Goal: Task Accomplishment & Management: Manage account settings

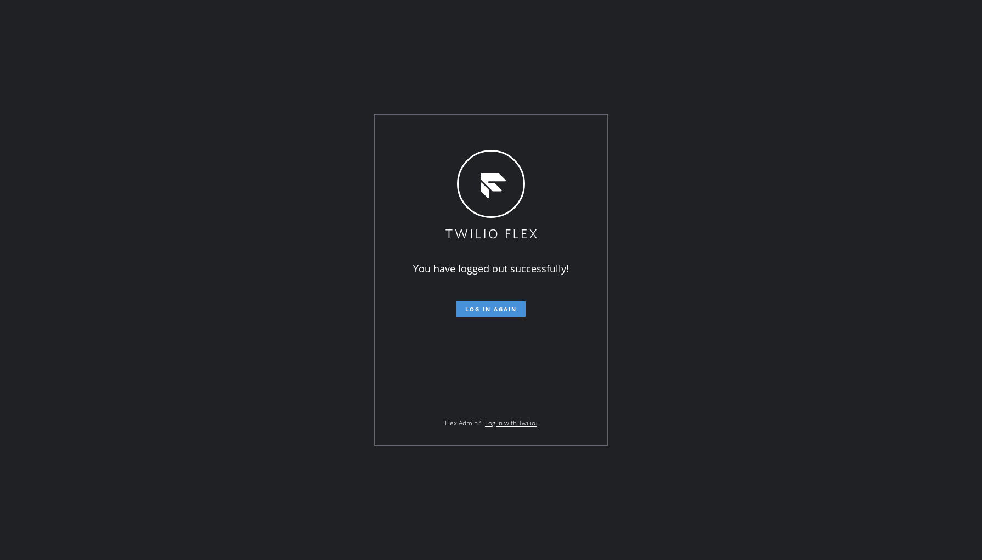
click at [478, 302] on button "Log in again" at bounding box center [491, 308] width 69 height 15
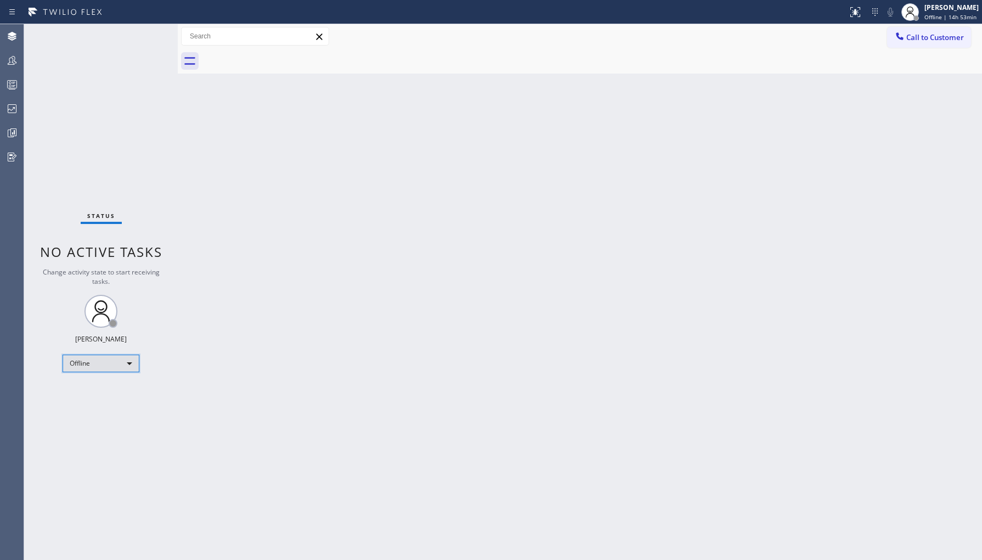
click at [86, 368] on div "Offline" at bounding box center [101, 364] width 77 height 18
click at [118, 411] on li "Unavailable" at bounding box center [100, 405] width 75 height 13
click at [7, 50] on div at bounding box center [12, 60] width 24 height 22
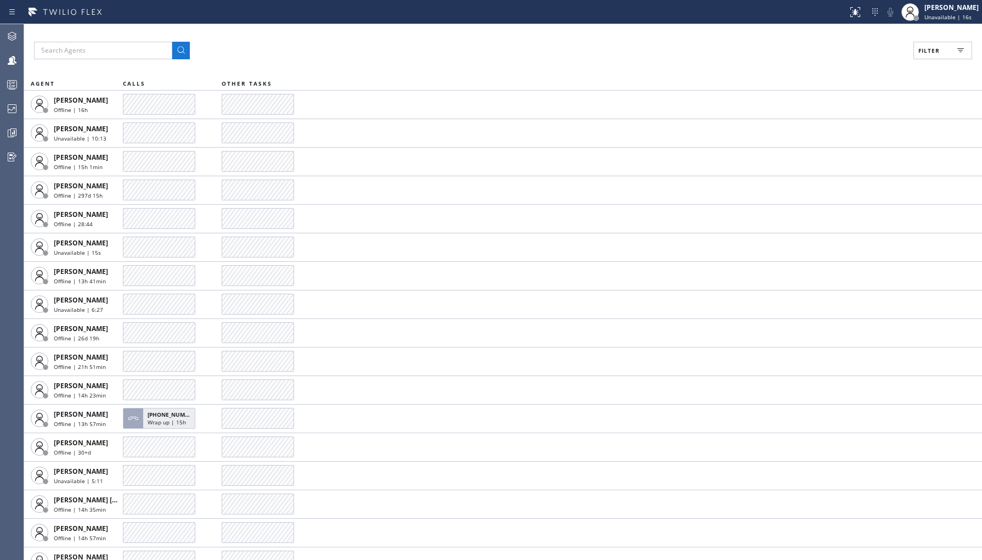
click at [942, 46] on button "Filter" at bounding box center [943, 51] width 59 height 18
click at [863, 145] on label "Unavailable" at bounding box center [901, 147] width 144 height 9
click at [829, 145] on input "Unavailable" at bounding box center [822, 147] width 13 height 13
checkbox input "true"
click at [912, 62] on span "Apply" at bounding box center [915, 63] width 23 height 8
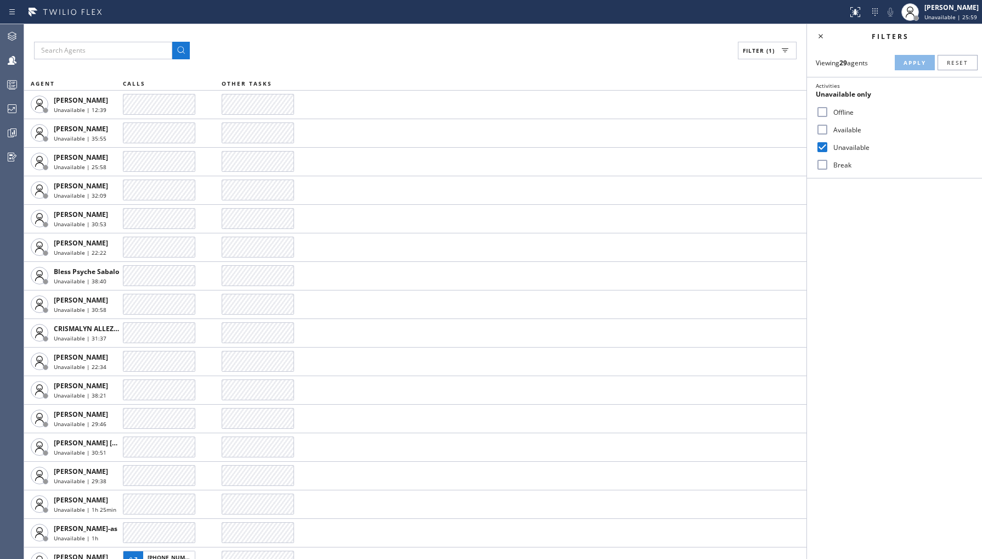
click at [847, 132] on label "Available" at bounding box center [901, 129] width 144 height 9
click at [829, 132] on input "Available" at bounding box center [822, 129] width 13 height 13
checkbox input "true"
click at [846, 141] on div "Unavailable" at bounding box center [894, 147] width 175 height 18
click at [847, 151] on div "Unavailable" at bounding box center [894, 147] width 175 height 18
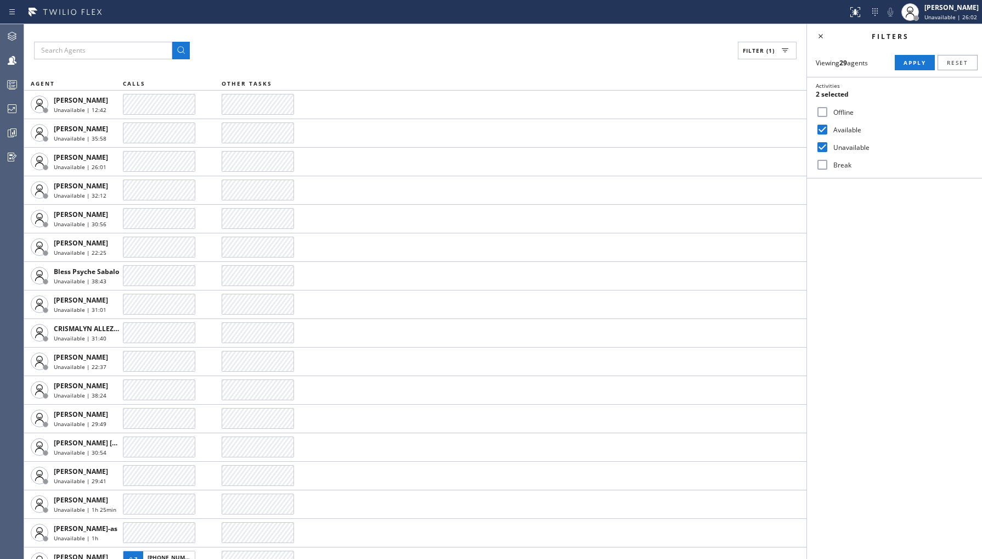
click at [855, 145] on label "Unavailable" at bounding box center [901, 147] width 144 height 9
click at [829, 145] on input "Unavailable" at bounding box center [822, 147] width 13 height 13
checkbox input "false"
click at [915, 59] on span "Apply" at bounding box center [915, 63] width 23 height 8
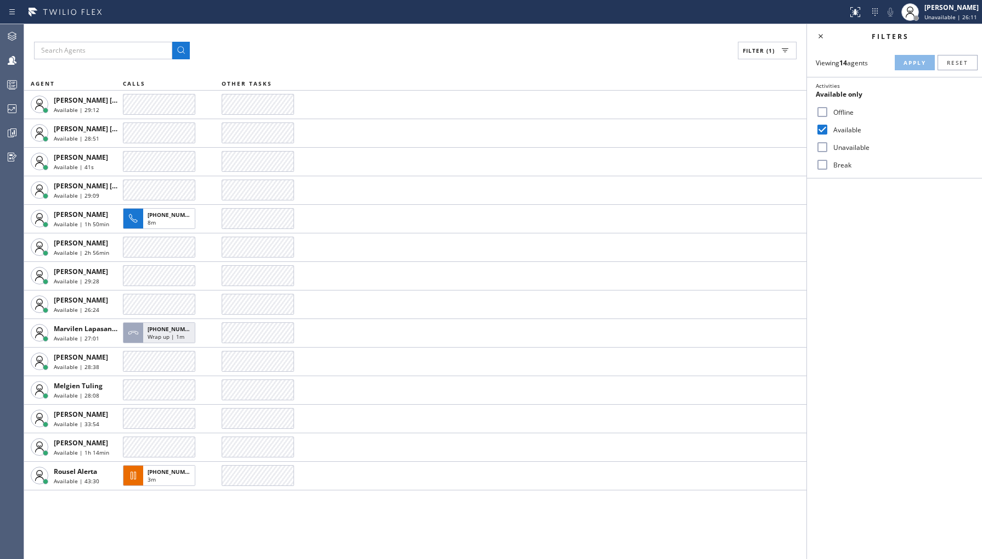
click at [833, 111] on label "Offline" at bounding box center [901, 112] width 144 height 9
click at [829, 111] on input "Offline" at bounding box center [822, 111] width 13 height 13
checkbox input "true"
click at [825, 130] on input "Available" at bounding box center [822, 129] width 13 height 13
checkbox input "false"
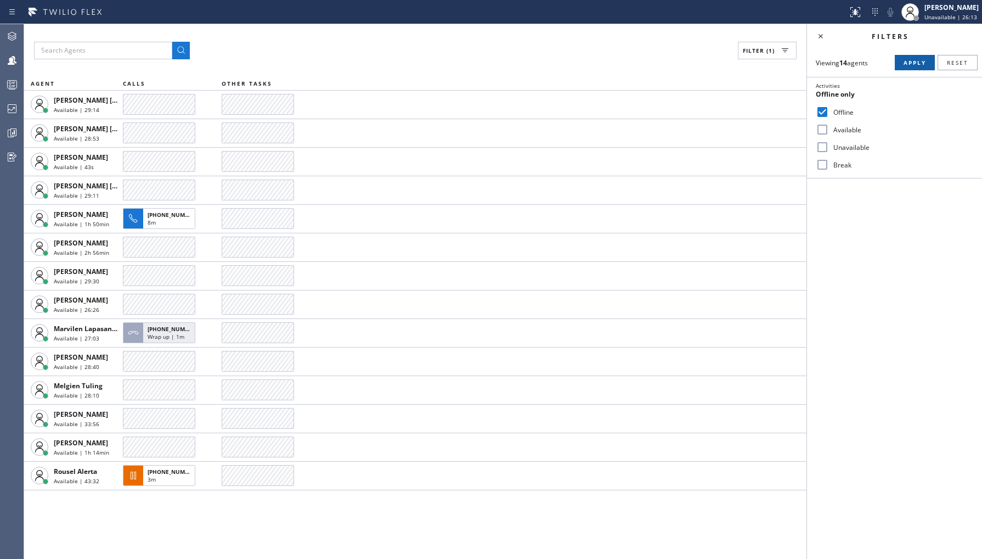
click at [915, 64] on span "Apply" at bounding box center [915, 63] width 23 height 8
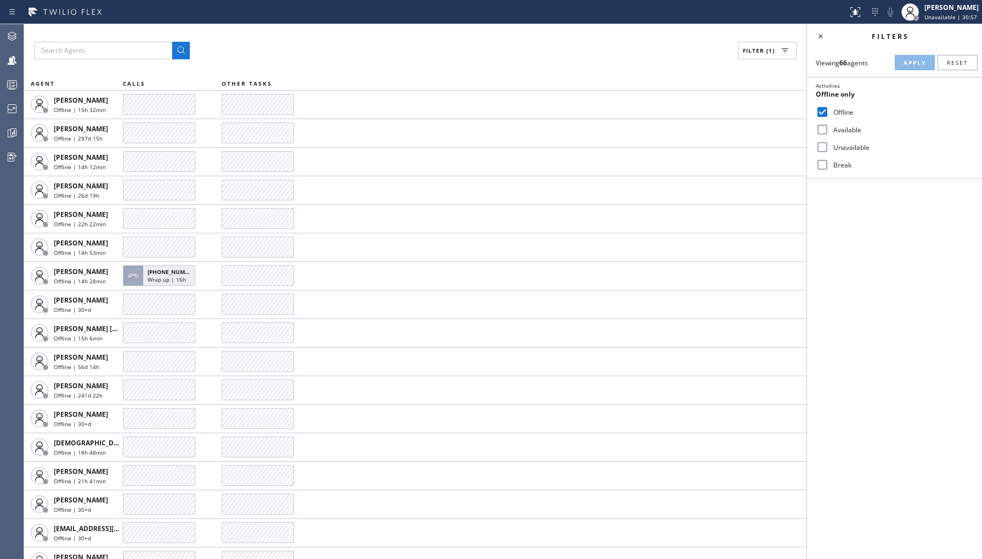
click at [849, 153] on div "Unavailable" at bounding box center [894, 147] width 175 height 18
click at [840, 145] on label "Unavailable" at bounding box center [901, 147] width 144 height 9
click at [829, 145] on input "Unavailable" at bounding box center [822, 147] width 13 height 13
checkbox input "true"
click at [847, 105] on div "Offline" at bounding box center [894, 112] width 175 height 18
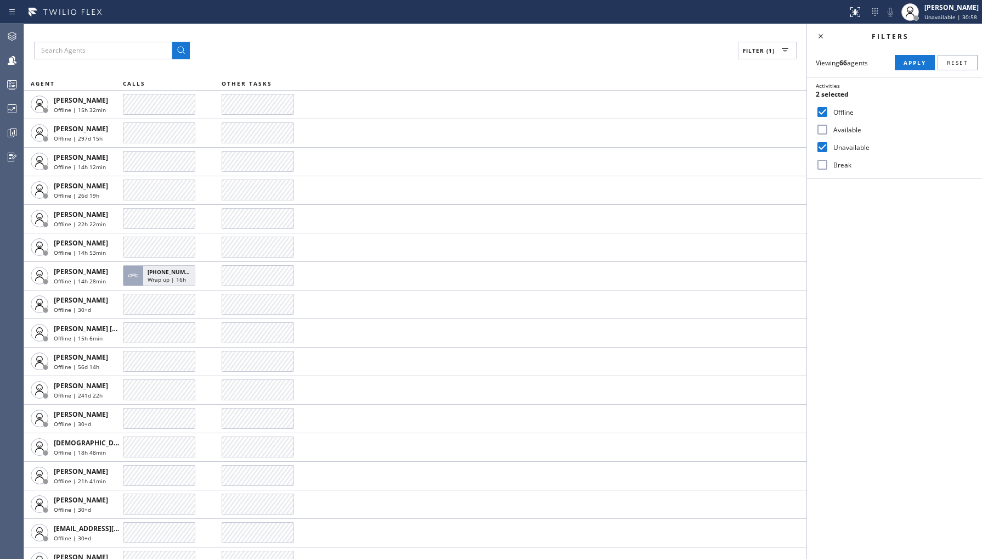
click at [847, 110] on label "Offline" at bounding box center [901, 112] width 144 height 9
click at [829, 110] on input "Offline" at bounding box center [822, 111] width 13 height 13
checkbox input "false"
click at [930, 50] on div "Viewing 66 agents Apply Reset Activities Unavailable only Offline Available Una…" at bounding box center [894, 113] width 175 height 130
click at [911, 58] on button "Apply" at bounding box center [915, 62] width 40 height 15
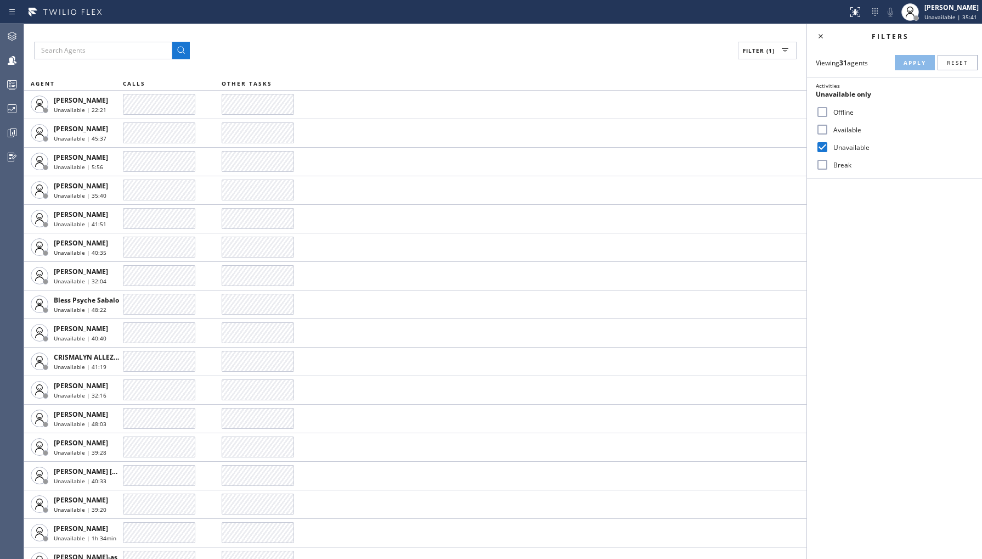
click at [937, 284] on div "Filters Viewing 31 agents Apply Reset Activities Unavailable only Offline Avail…" at bounding box center [894, 291] width 175 height 535
click at [823, 36] on icon at bounding box center [820, 36] width 13 height 13
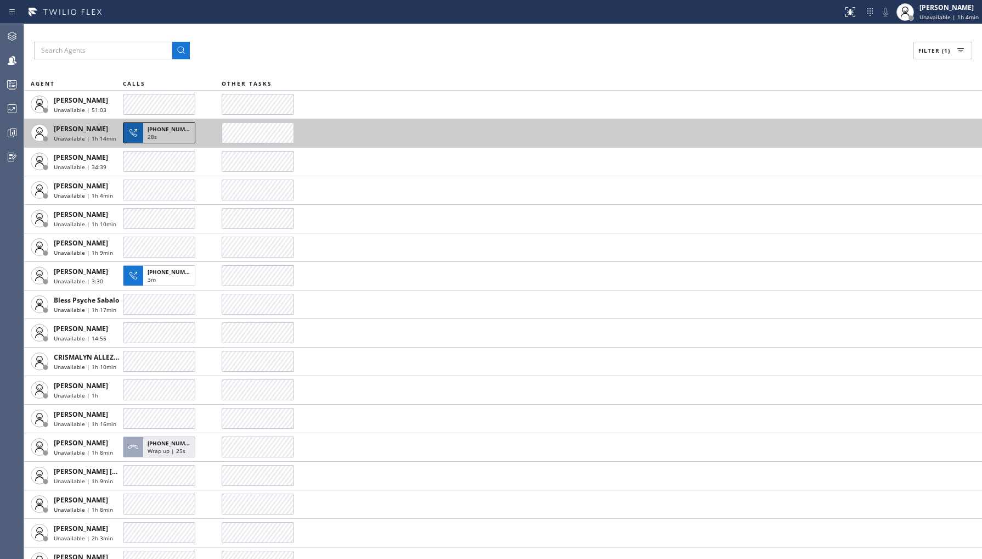
click at [170, 134] on div "28s" at bounding box center [169, 138] width 43 height 10
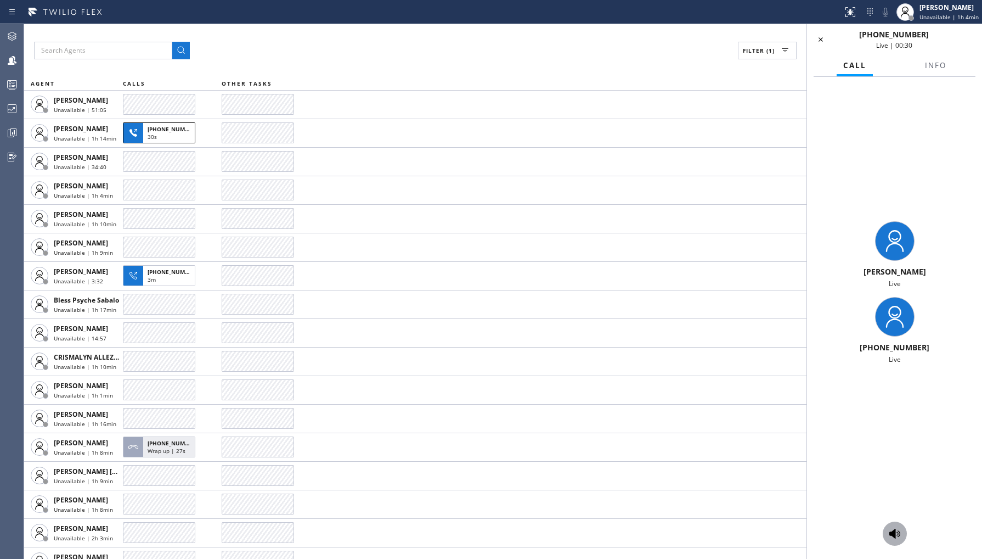
click at [901, 537] on icon at bounding box center [895, 533] width 13 height 13
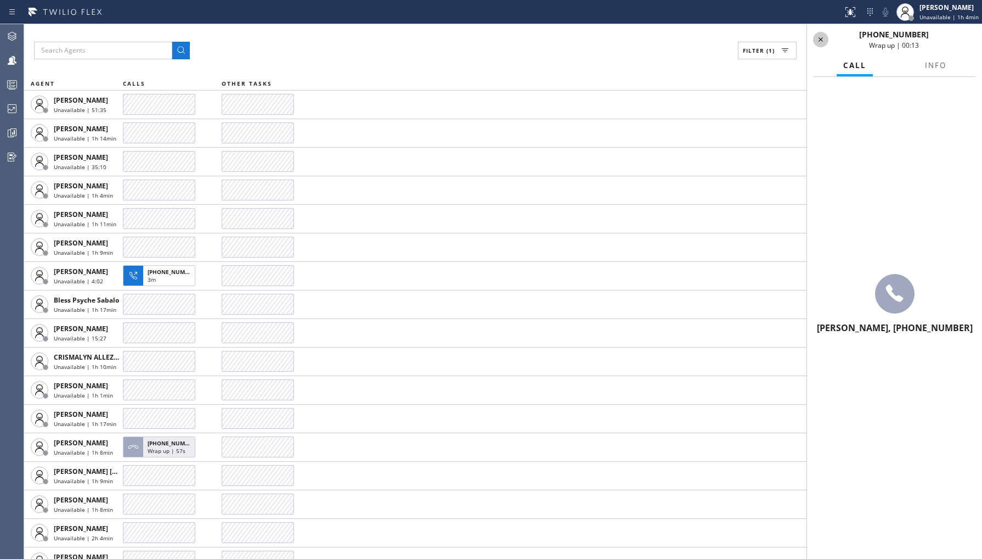
click at [817, 41] on icon at bounding box center [820, 39] width 13 height 13
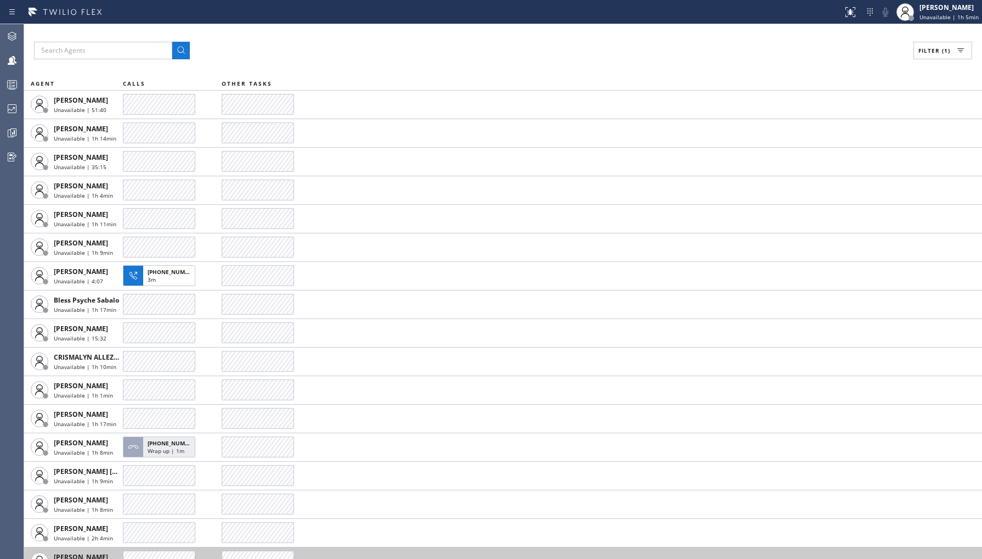
click at [451, 558] on td at bounding box center [602, 561] width 761 height 29
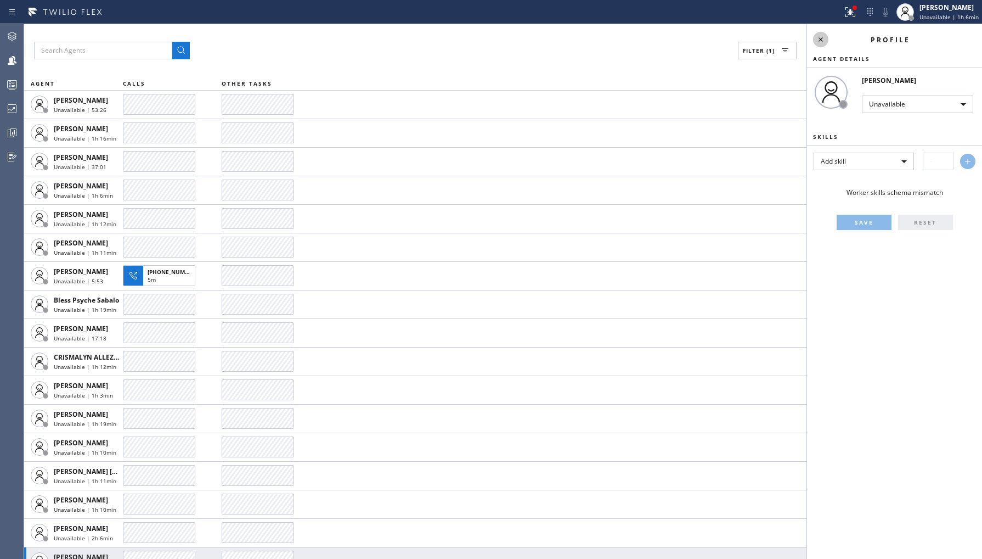
click at [825, 41] on icon at bounding box center [820, 39] width 13 height 13
